Goal: Information Seeking & Learning: Learn about a topic

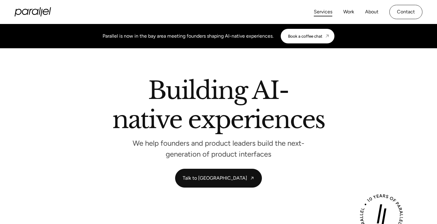
click at [324, 8] on link "Services" at bounding box center [323, 12] width 19 height 9
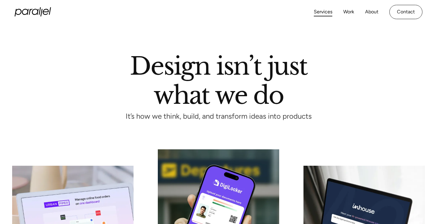
click at [46, 9] on icon "home" at bounding box center [46, 12] width 6 height 6
click at [371, 12] on link "About" at bounding box center [371, 12] width 13 height 9
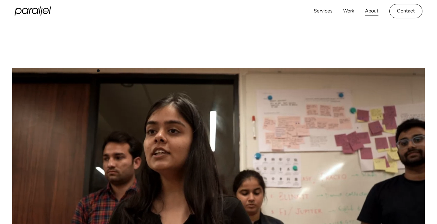
scroll to position [19, 0]
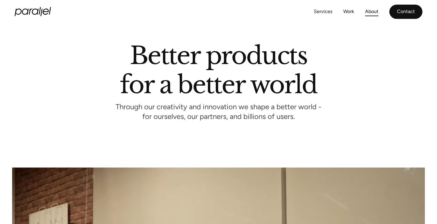
click at [404, 10] on link "Contact" at bounding box center [406, 12] width 33 height 14
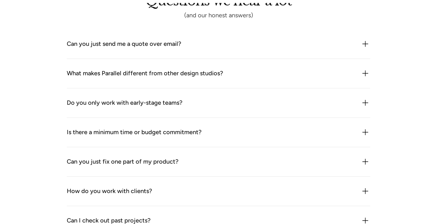
scroll to position [551, 0]
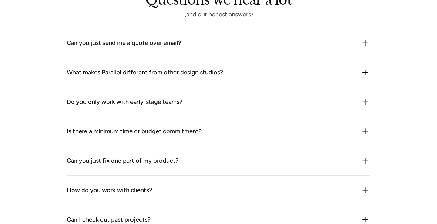
click at [179, 49] on div "Can you just send me a quote over email? We could but it probably wouldn’t be h…" at bounding box center [219, 43] width 304 height 29
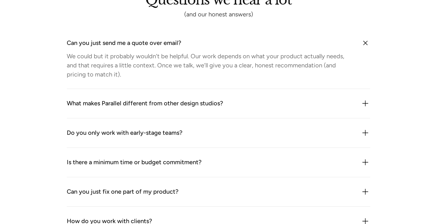
click at [176, 49] on div "Can you just send me a quote over email? We could but it probably wouldn’t be h…" at bounding box center [219, 59] width 304 height 60
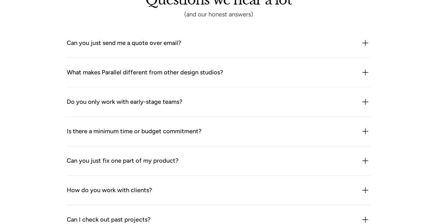
click at [176, 75] on div "What makes Parallel different from other design studios?" at bounding box center [145, 73] width 156 height 10
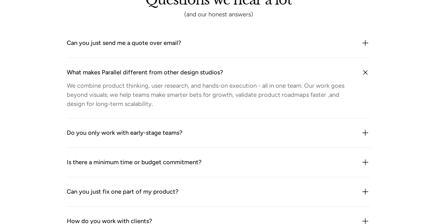
scroll to position [576, 0]
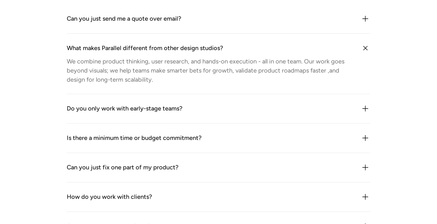
click at [181, 106] on div "Do you only work with early-stage teams?" at bounding box center [125, 109] width 116 height 10
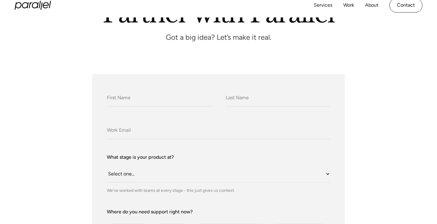
scroll to position [0, 0]
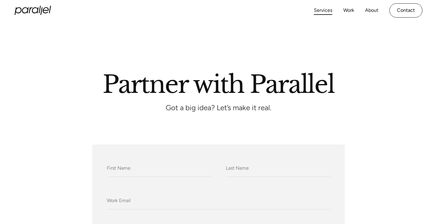
click at [328, 10] on link "Services" at bounding box center [323, 10] width 19 height 9
